Goal: Information Seeking & Learning: Learn about a topic

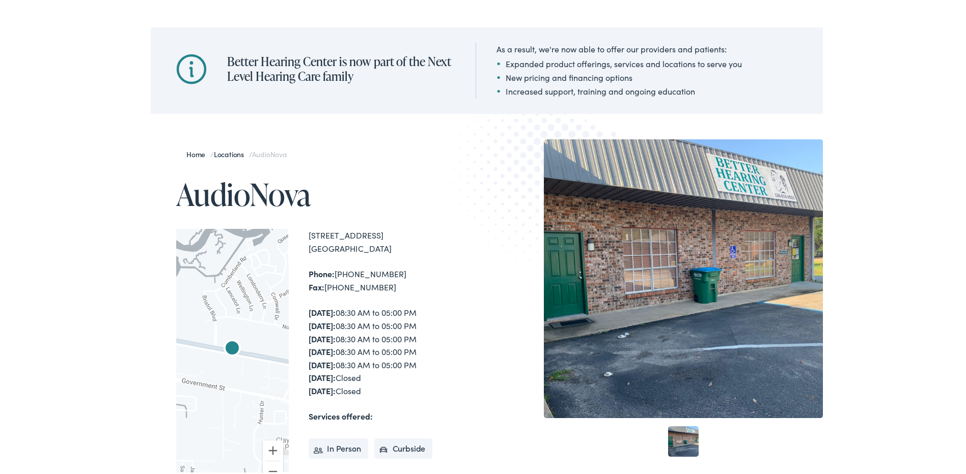
scroll to position [102, 0]
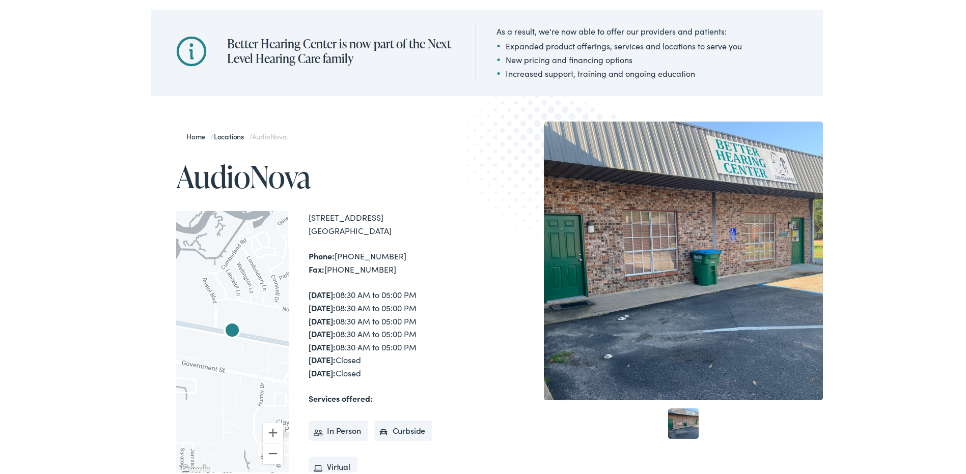
click at [216, 311] on div at bounding box center [232, 342] width 112 height 266
click at [226, 326] on img "AudioNova" at bounding box center [232, 330] width 24 height 24
click at [665, 317] on div at bounding box center [683, 259] width 279 height 279
click at [675, 434] on link "1" at bounding box center [683, 422] width 31 height 31
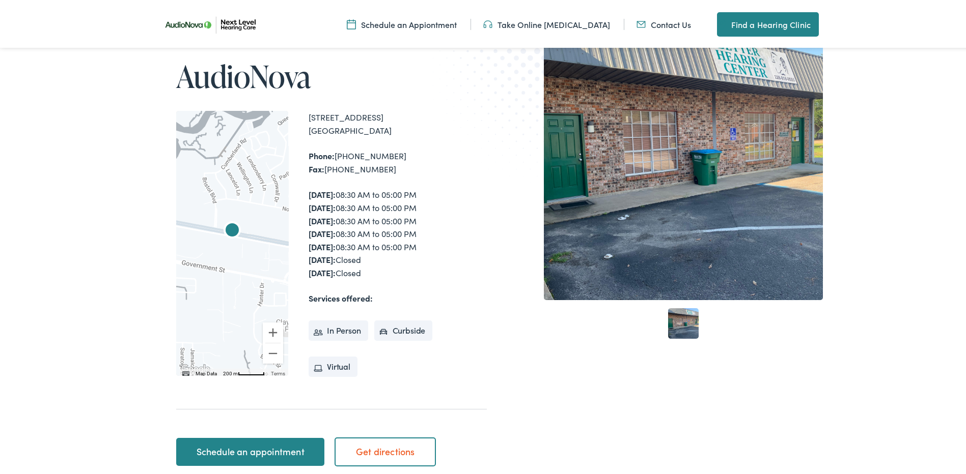
scroll to position [305, 0]
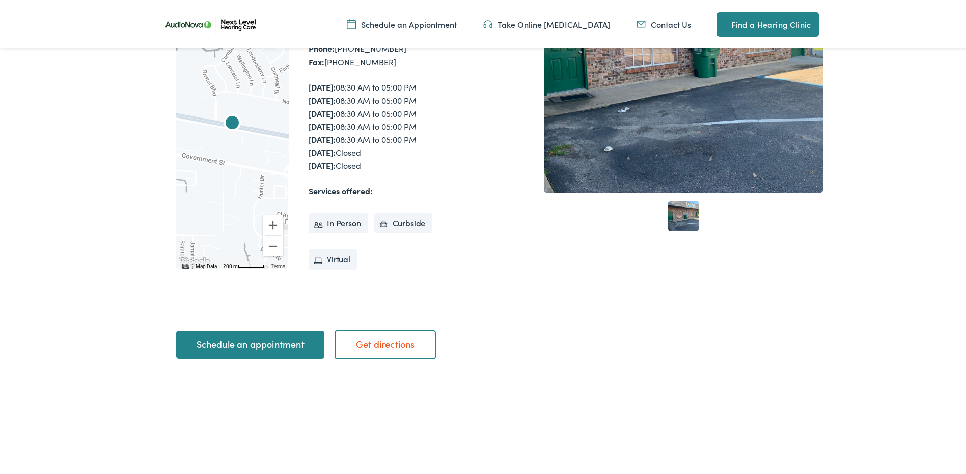
click at [384, 341] on link "Get directions" at bounding box center [384, 342] width 101 height 29
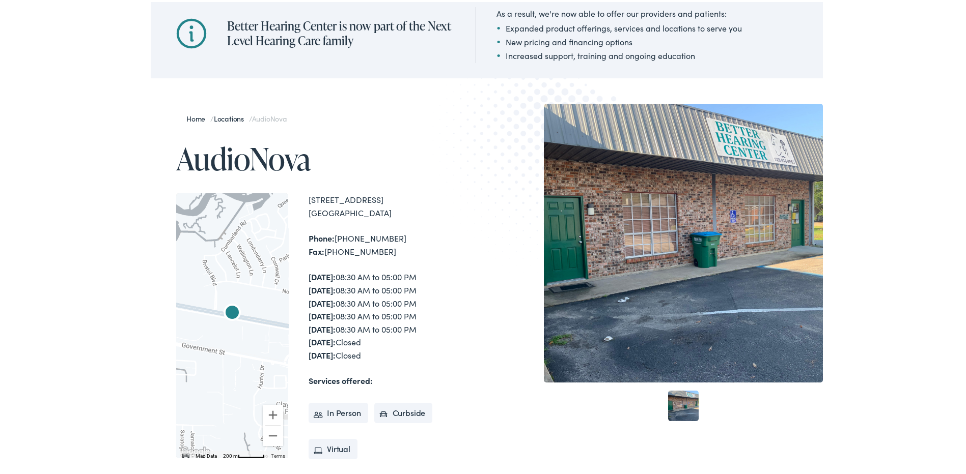
scroll to position [0, 0]
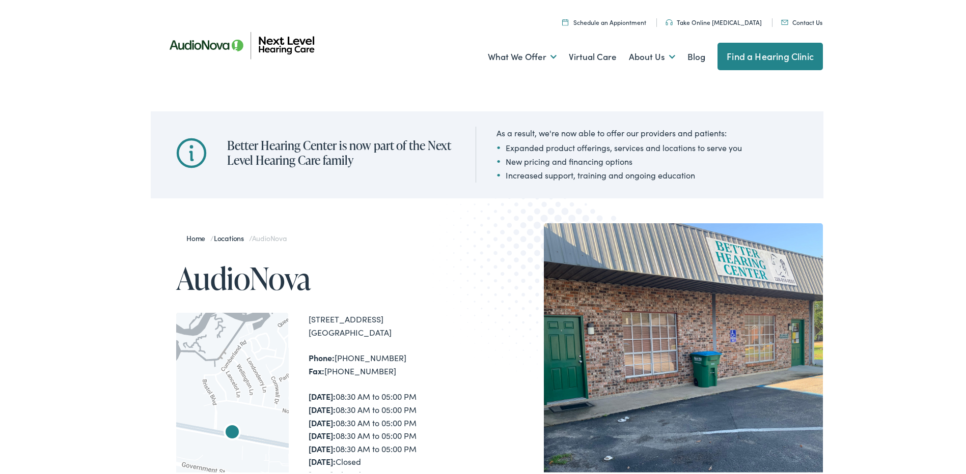
click at [252, 277] on h1 "AudioNova" at bounding box center [331, 277] width 311 height 34
click at [192, 234] on link "Home" at bounding box center [198, 236] width 24 height 10
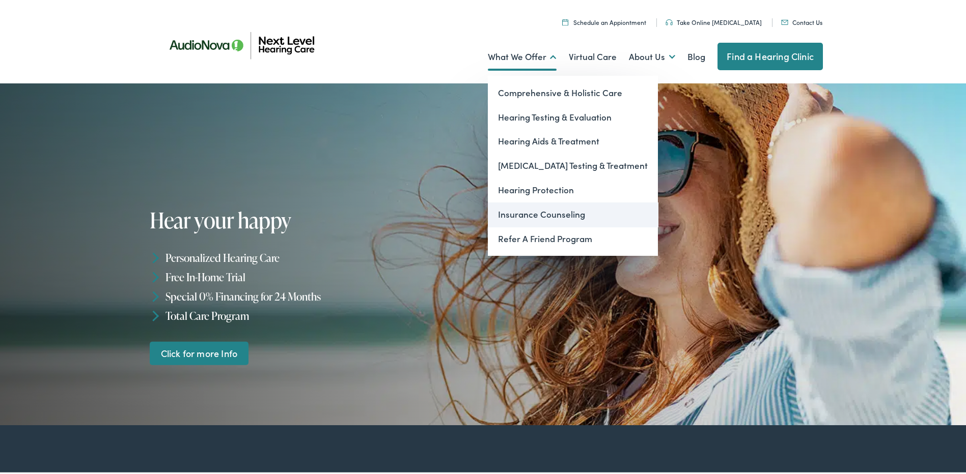
click at [547, 214] on link "Insurance Counseling" at bounding box center [573, 213] width 170 height 24
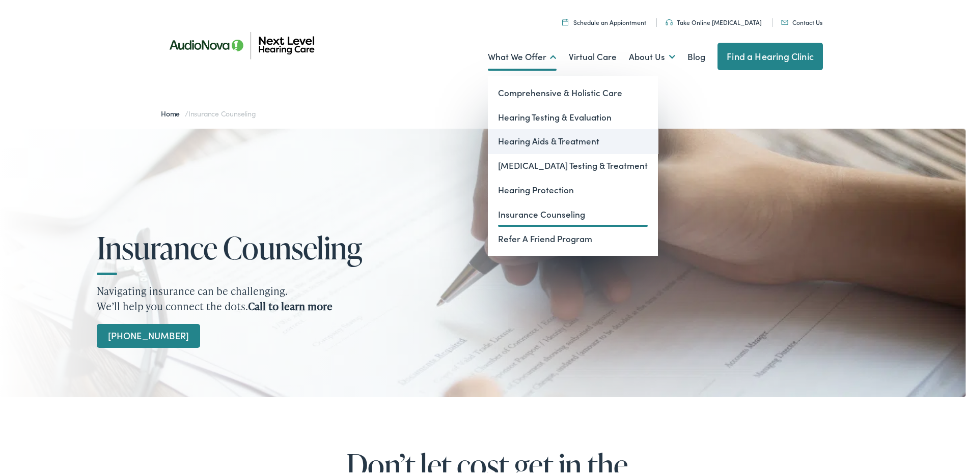
click at [527, 138] on link "Hearing Aids & Treatment" at bounding box center [573, 139] width 170 height 24
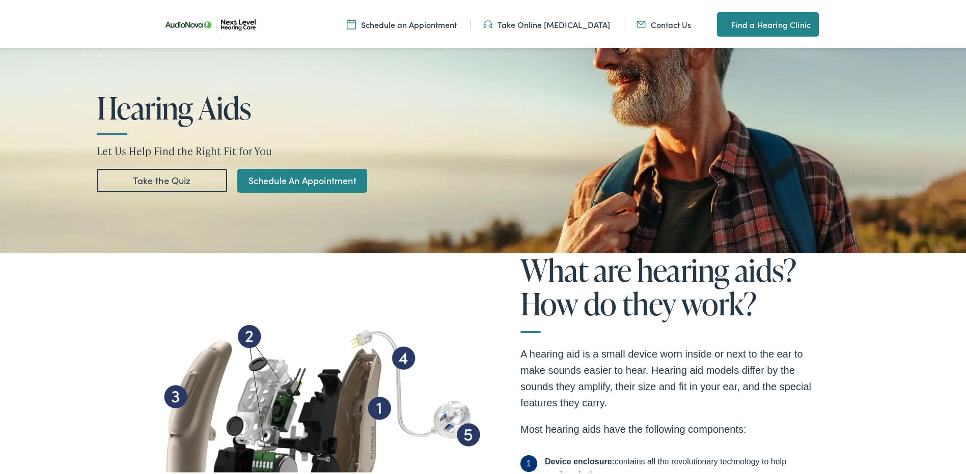
scroll to position [153, 0]
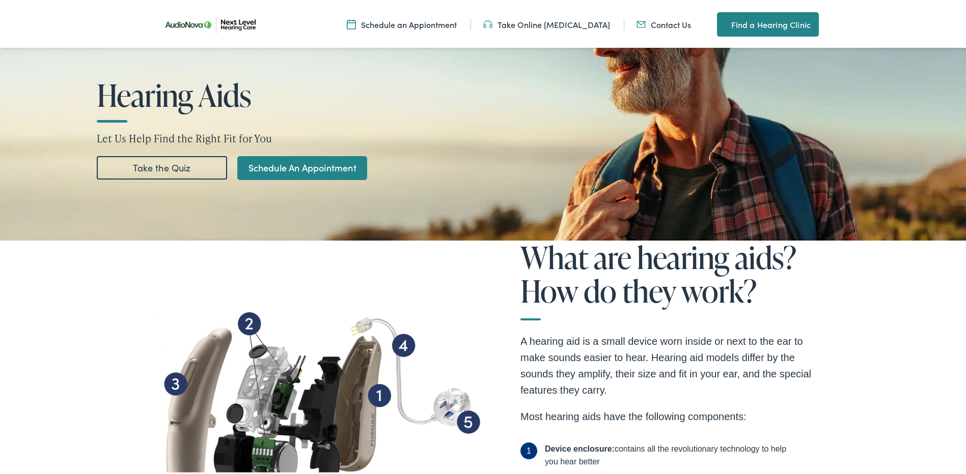
click at [172, 168] on link "Take the Quiz" at bounding box center [162, 165] width 130 height 23
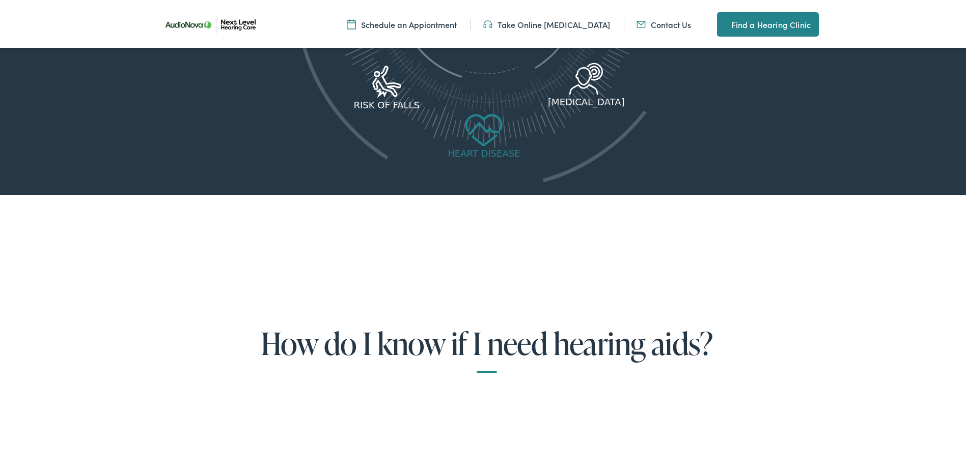
scroll to position [1635, 0]
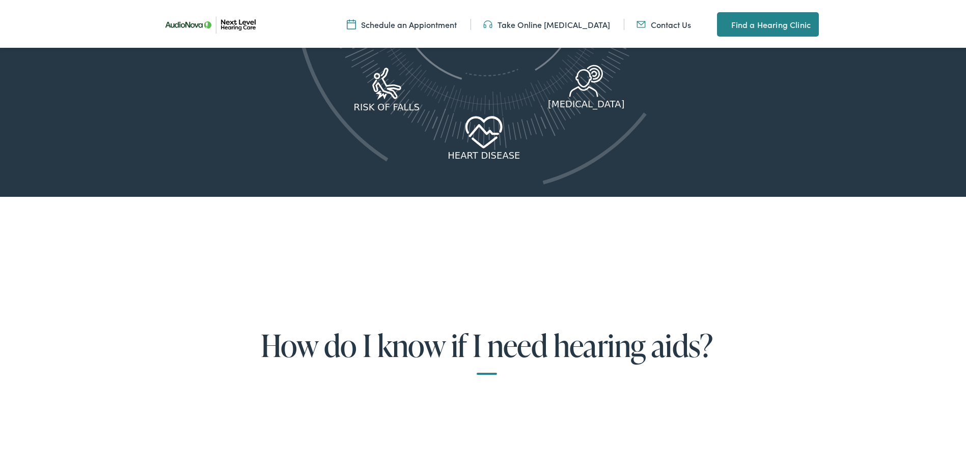
click at [434, 25] on link "Schedule an Appiontment" at bounding box center [402, 22] width 110 height 11
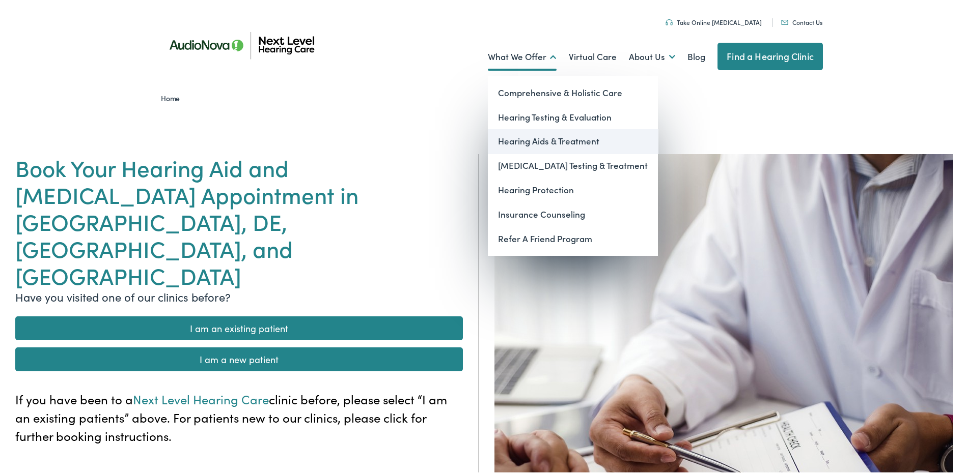
click at [547, 138] on link "Hearing Aids & Treatment" at bounding box center [573, 139] width 170 height 24
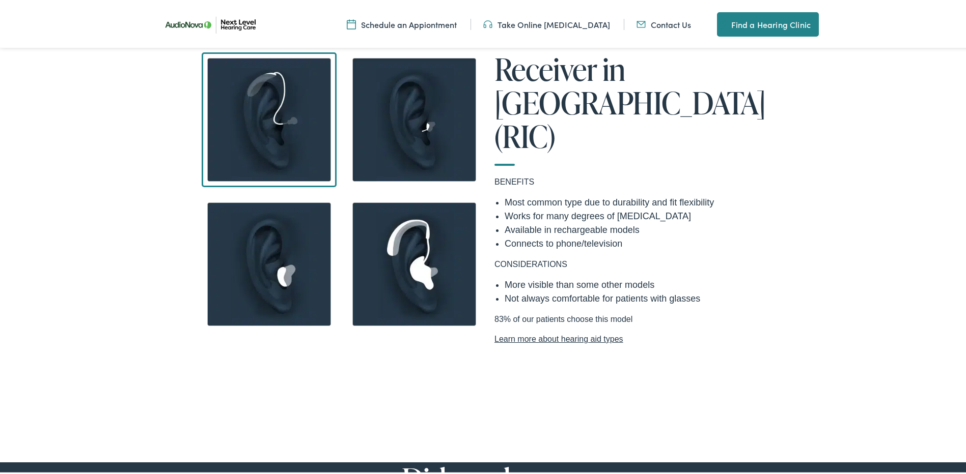
scroll to position [865, 0]
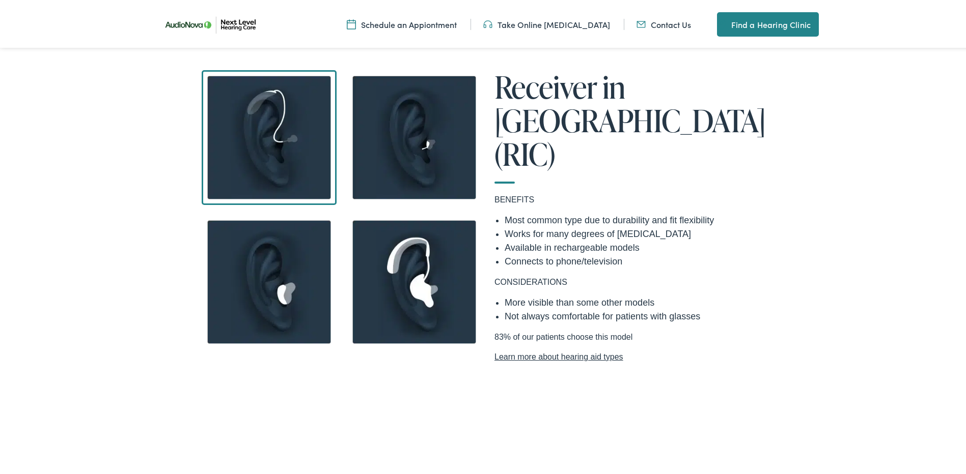
click at [564, 349] on link "Learn more about hearing aid types" at bounding box center [631, 355] width 275 height 12
